Goal: Task Accomplishment & Management: Use online tool/utility

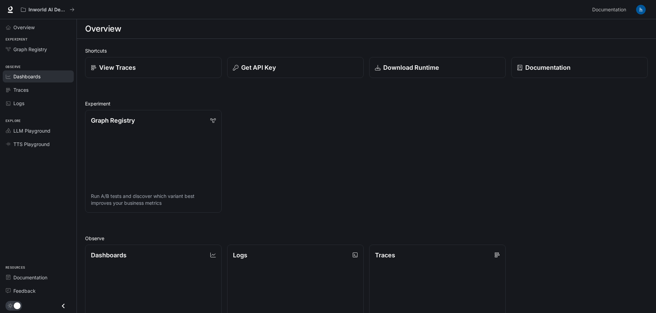
click at [39, 78] on span "Dashboards" at bounding box center [26, 76] width 27 height 7
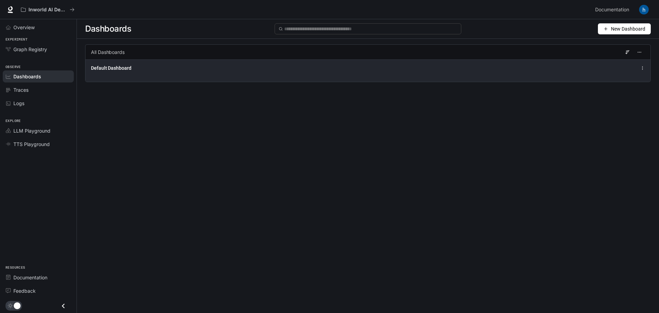
click at [486, 79] on div "Default Dashboard" at bounding box center [367, 70] width 565 height 22
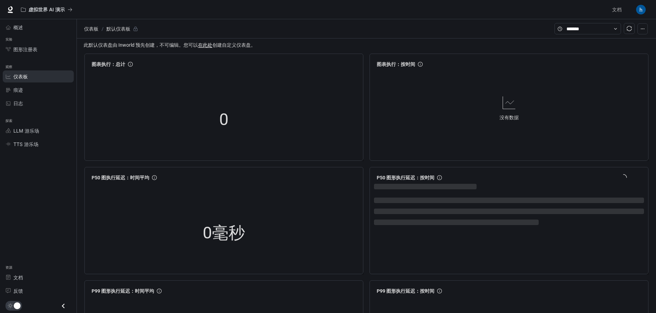
click at [335, 25] on section "仪表板 / 默认仪表板" at bounding box center [318, 28] width 472 height 13
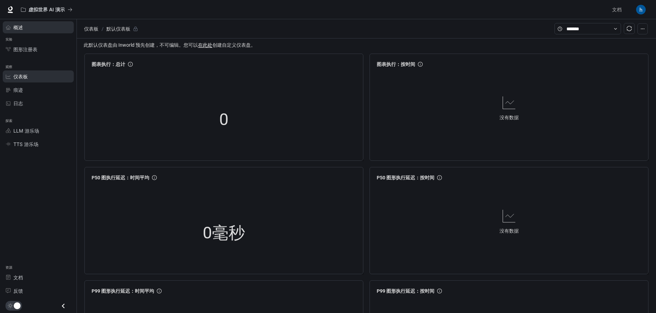
click at [37, 27] on div "概述" at bounding box center [41, 27] width 57 height 7
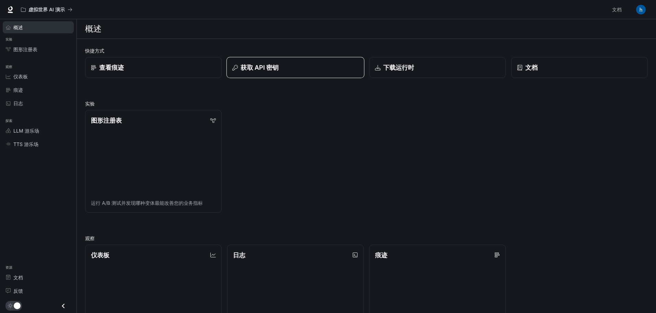
click at [258, 66] on font "获取 API 密钥" at bounding box center [260, 67] width 38 height 7
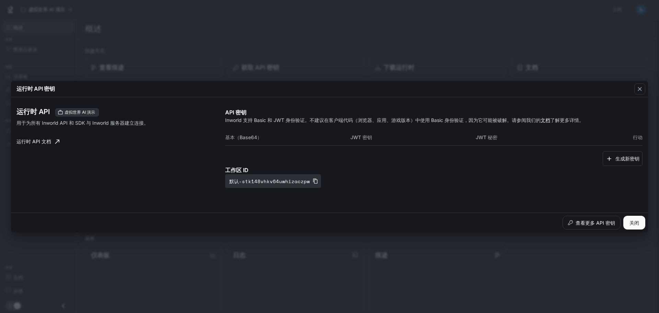
click at [56, 140] on icon at bounding box center [57, 141] width 7 height 7
